Goal: Obtain resource: Download file/media

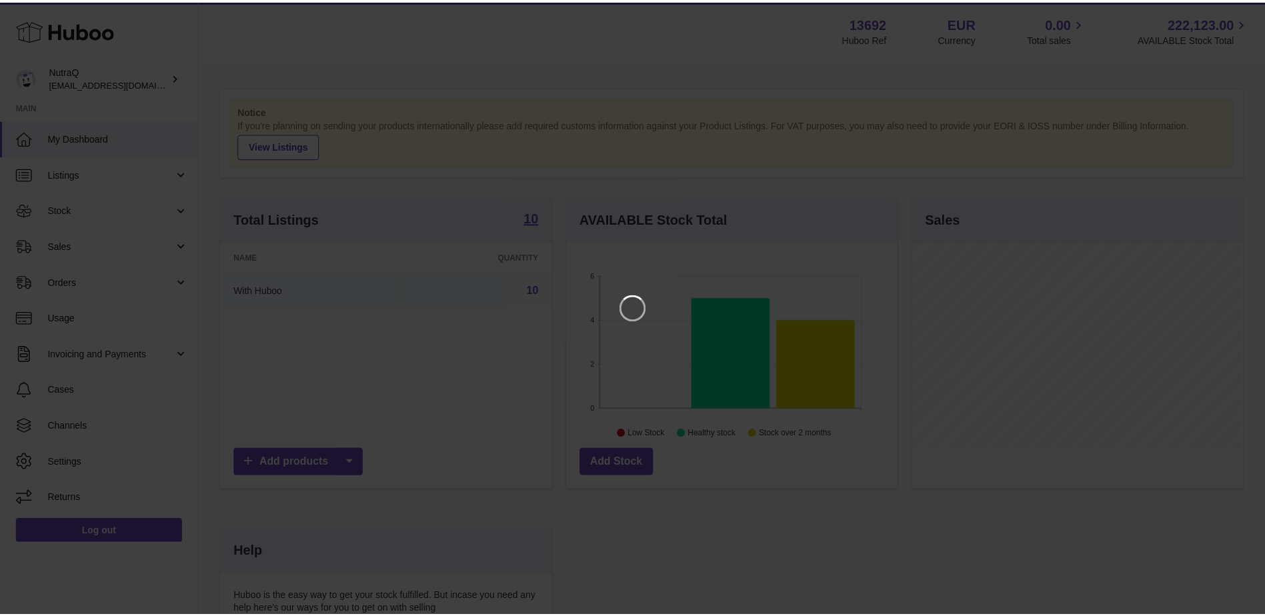
scroll to position [208, 333]
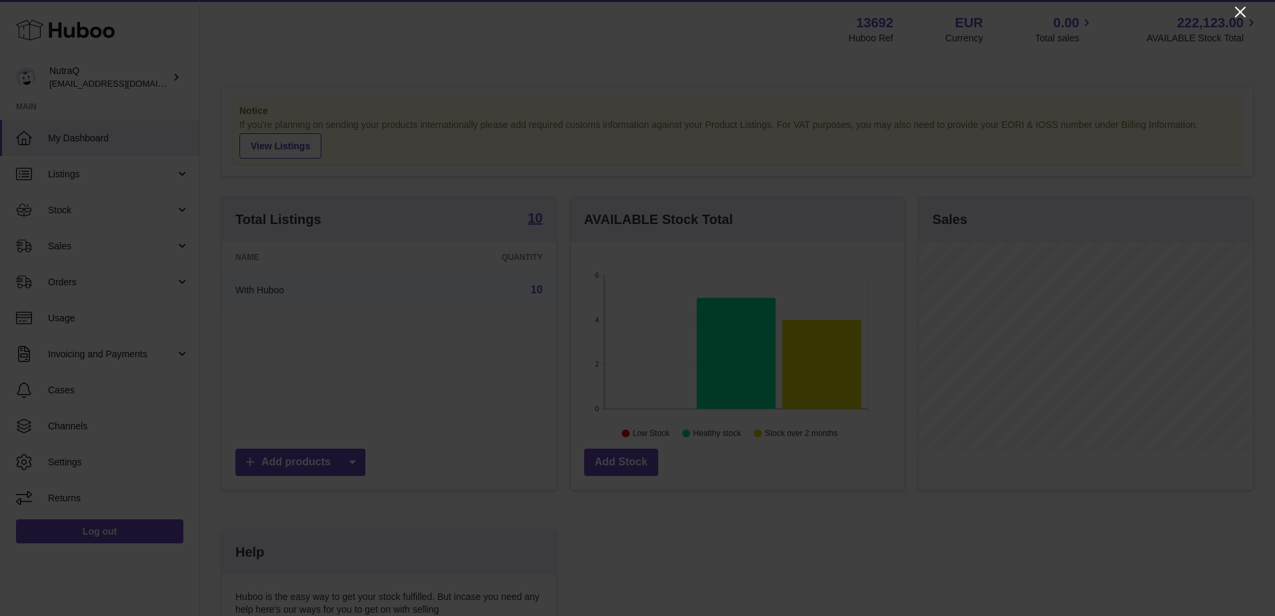
click at [1237, 14] on icon "Close" at bounding box center [1240, 12] width 16 height 16
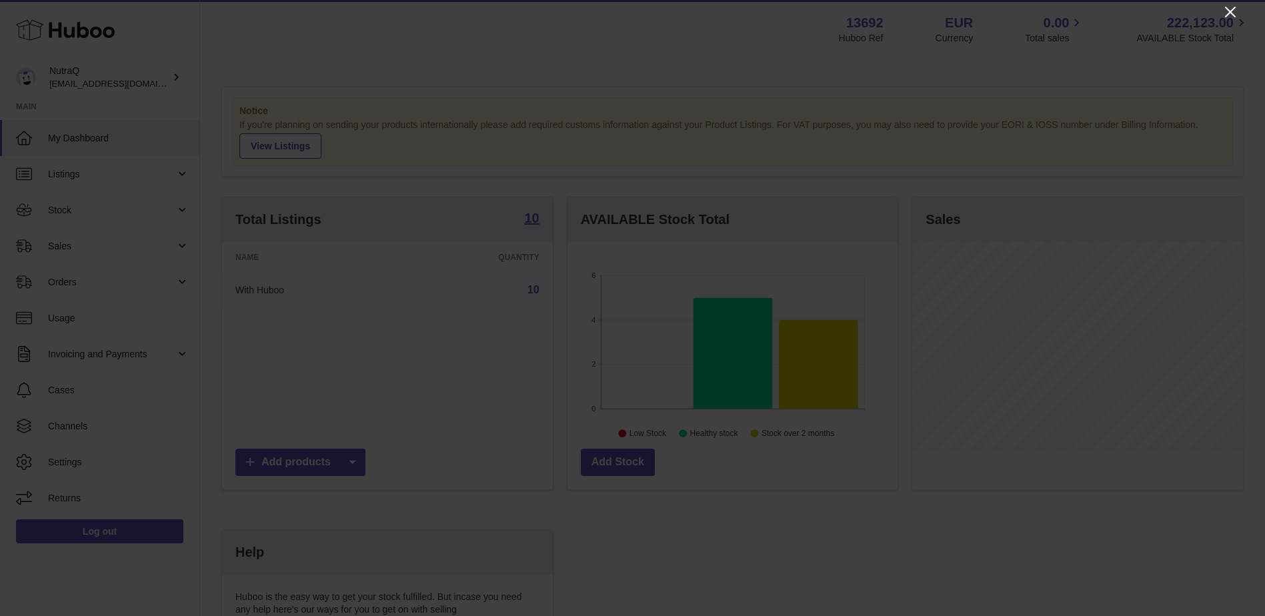
scroll to position [666540, 666417]
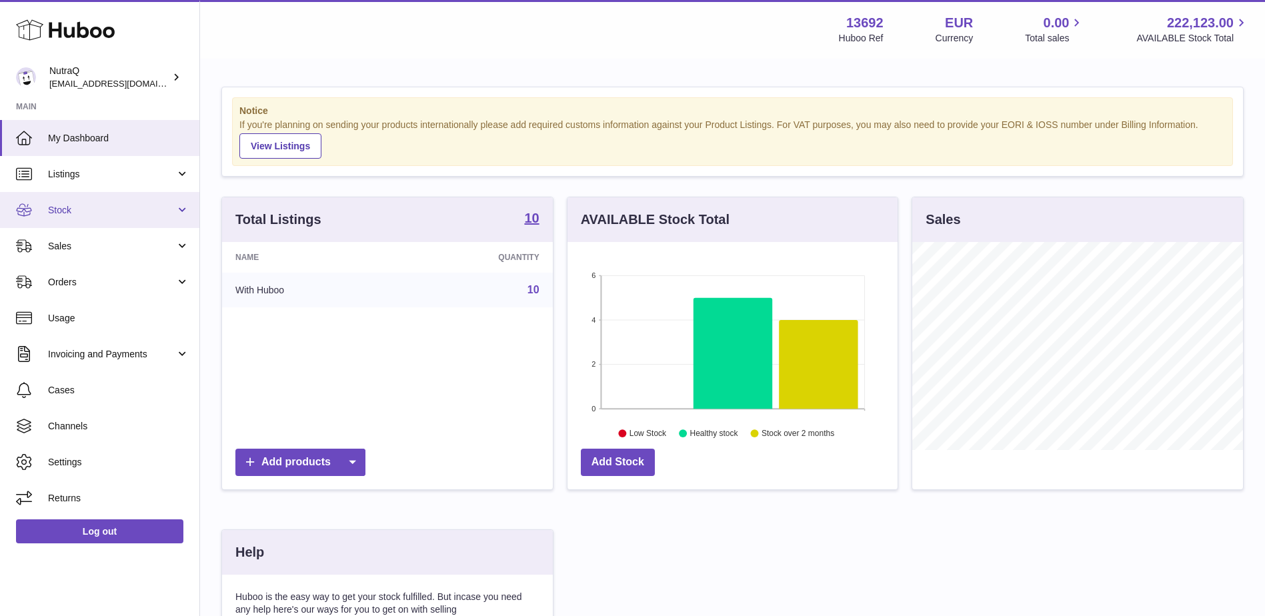
click at [93, 212] on span "Stock" at bounding box center [111, 210] width 127 height 13
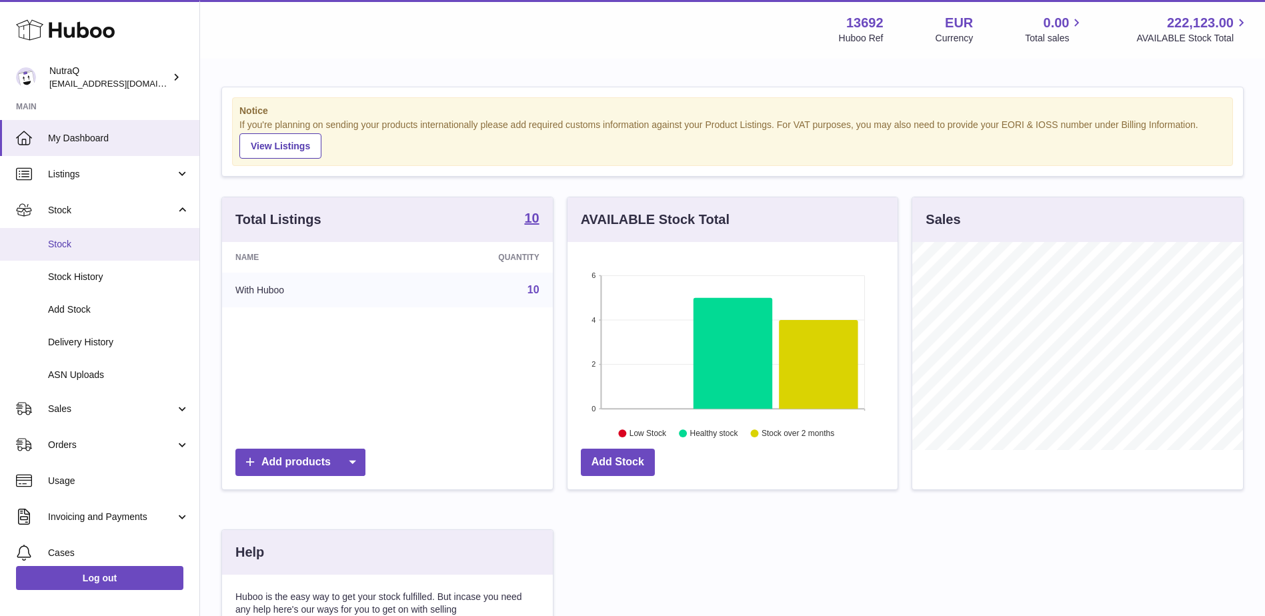
click at [85, 243] on span "Stock" at bounding box center [118, 244] width 141 height 13
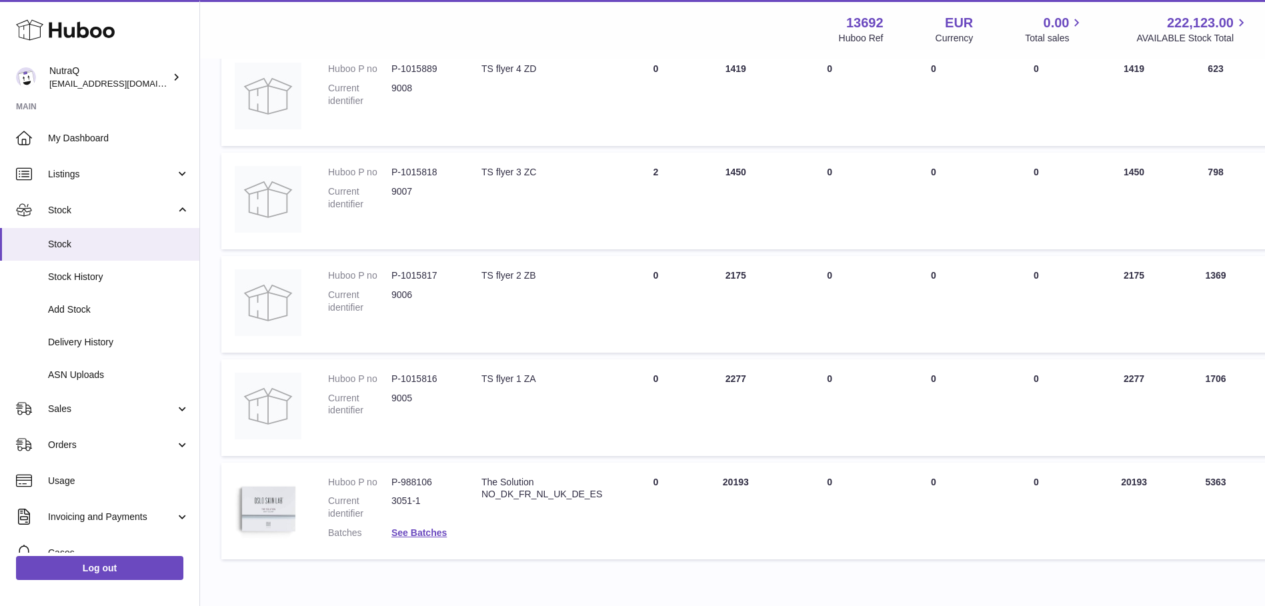
scroll to position [799, 0]
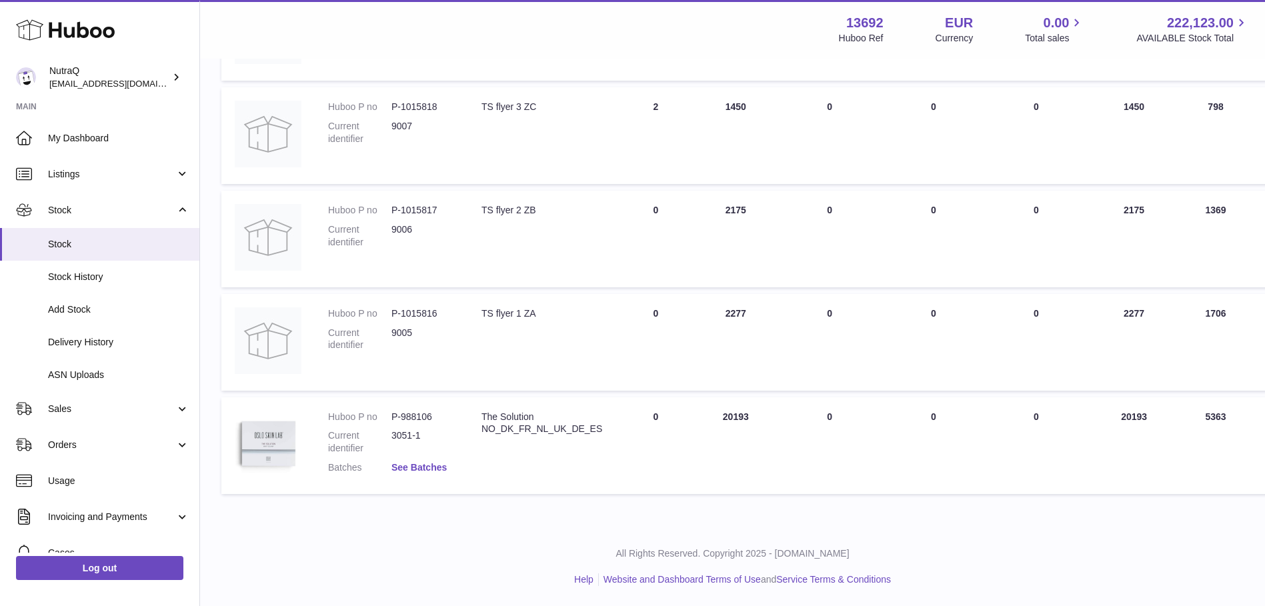
click at [429, 467] on link "See Batches" at bounding box center [418, 467] width 55 height 11
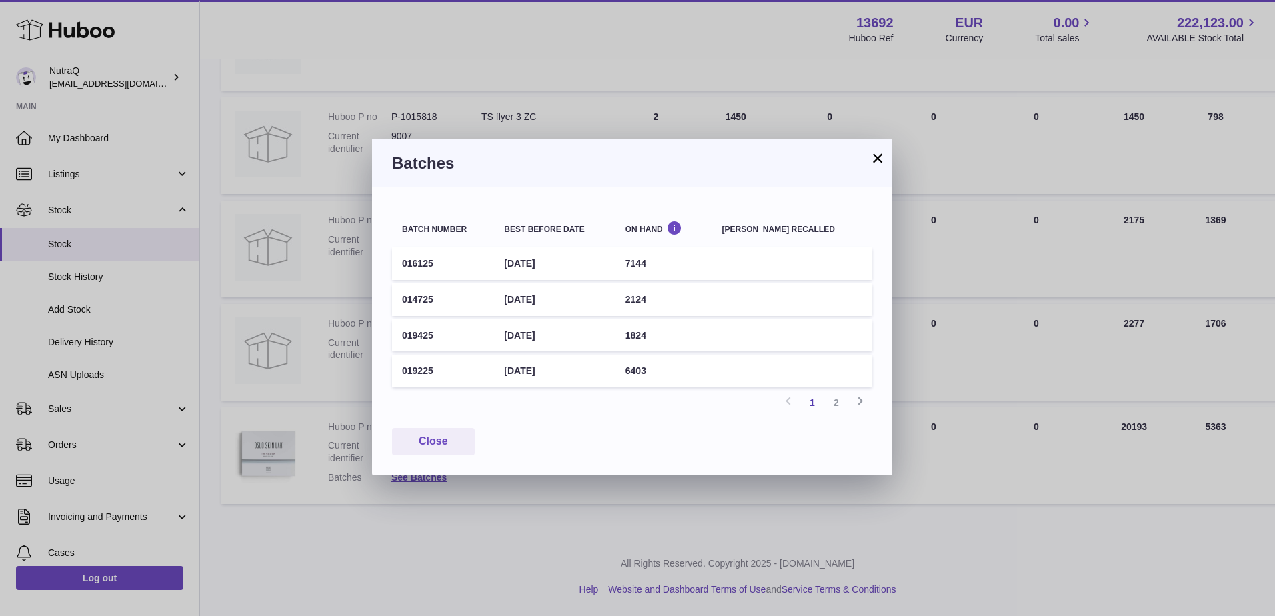
click at [877, 157] on button "×" at bounding box center [877, 158] width 16 height 16
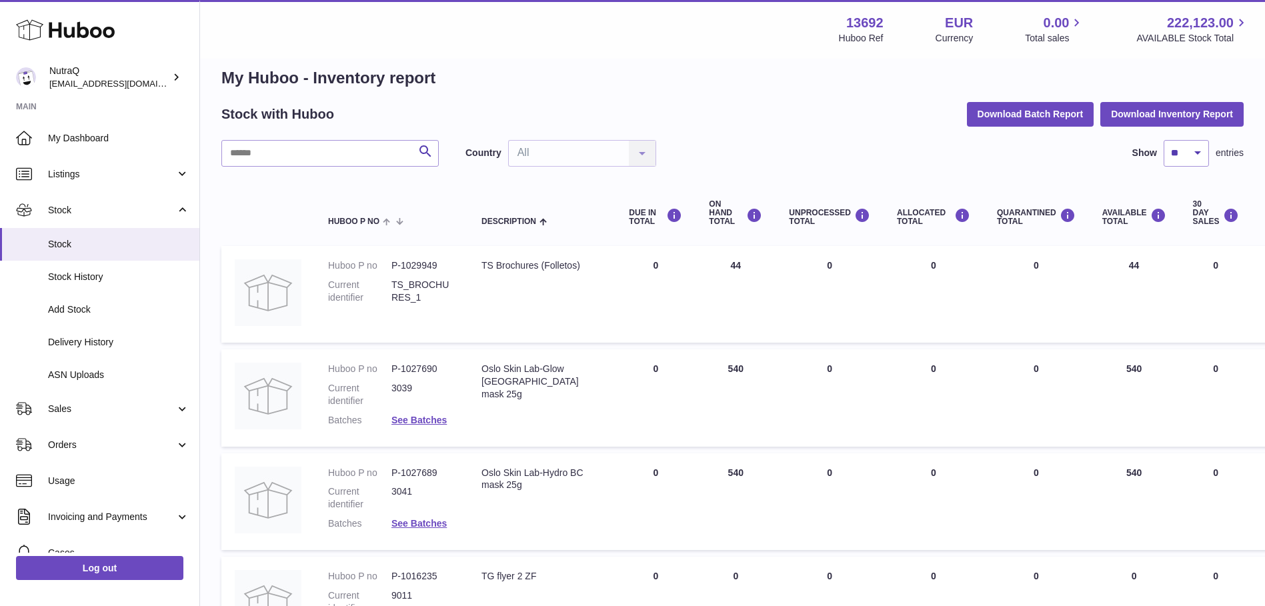
scroll to position [0, 0]
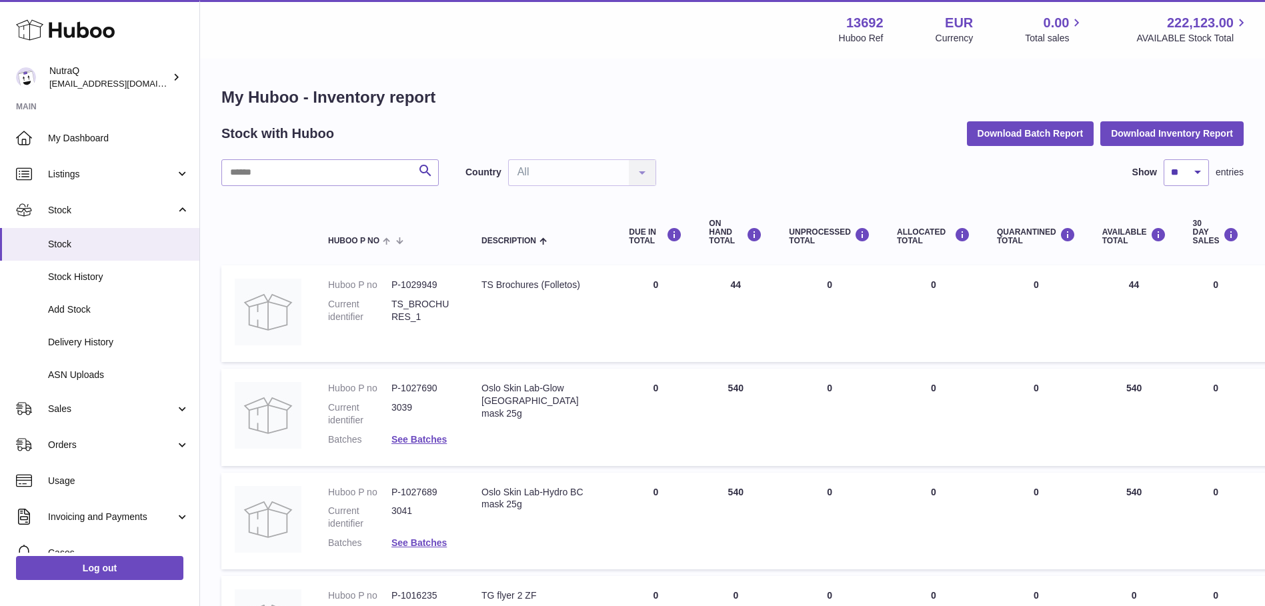
click at [807, 128] on div "Stock with Huboo Download Batch Report Download Inventory Report" at bounding box center [732, 133] width 1022 height 24
click at [1139, 131] on button "Download Inventory Report" at bounding box center [1171, 133] width 143 height 24
drag, startPoint x: 897, startPoint y: 91, endPoint x: 697, endPoint y: 131, distance: 204.5
click at [896, 92] on h1 "My Huboo - Inventory report" at bounding box center [732, 97] width 1022 height 21
click at [112, 578] on link "Log out" at bounding box center [99, 568] width 167 height 24
